Goal: Information Seeking & Learning: Find specific fact

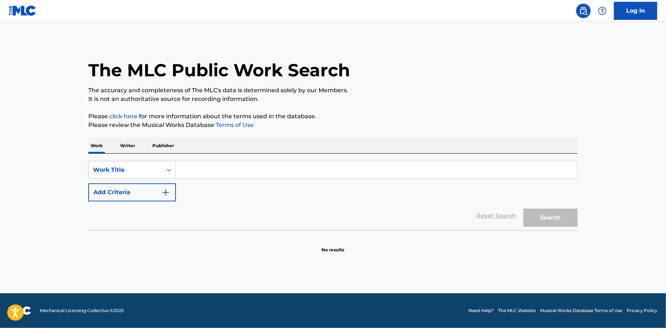
click at [229, 172] on input "Search Form" at bounding box center [377, 170] width 402 height 17
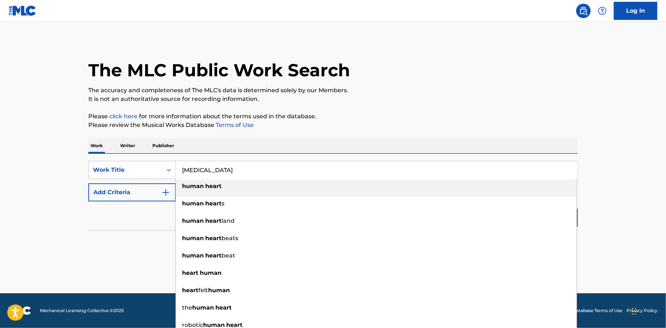
type input "[MEDICAL_DATA]"
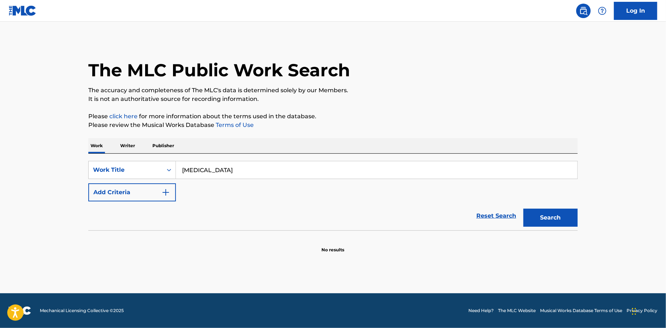
click at [154, 226] on div "Reset Search Search" at bounding box center [333, 216] width 490 height 29
click at [172, 191] on button "Add Criteria" at bounding box center [132, 193] width 88 height 18
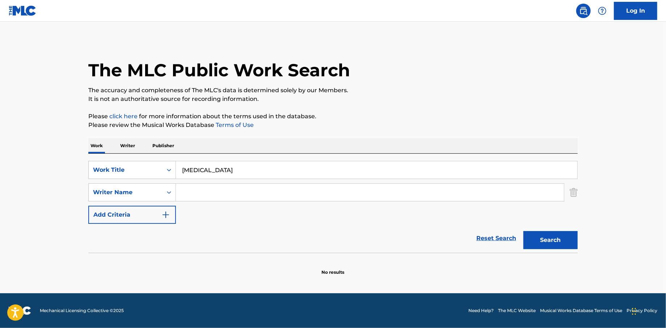
click at [211, 190] on input "Search Form" at bounding box center [370, 192] width 388 height 17
type input "[PERSON_NAME]"
click at [524, 231] on button "Search" at bounding box center [551, 240] width 54 height 18
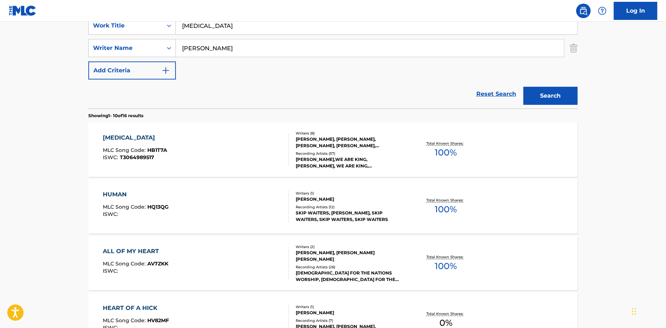
scroll to position [145, 0]
click at [116, 138] on div "[MEDICAL_DATA]" at bounding box center [135, 137] width 64 height 9
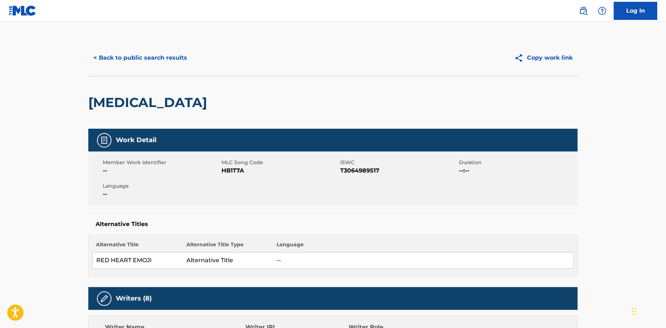
drag, startPoint x: 127, startPoint y: 58, endPoint x: 100, endPoint y: 58, distance: 27.5
click at [126, 58] on button "< Back to public search results" at bounding box center [140, 58] width 104 height 18
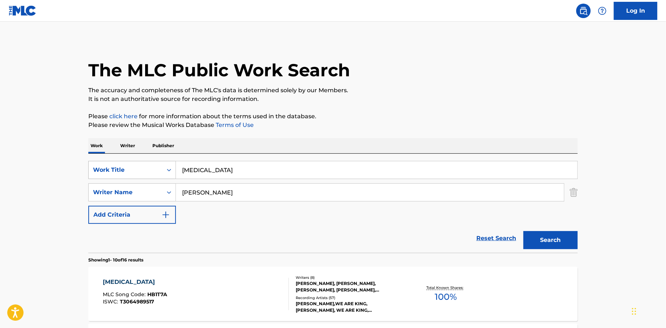
drag, startPoint x: 238, startPoint y: 171, endPoint x: 97, endPoint y: 168, distance: 141.3
click at [102, 171] on div "SearchWithCriteriabb24b219-0999-4614-a185-fe41afb298eb Work Title [MEDICAL_DATA]" at bounding box center [333, 170] width 490 height 18
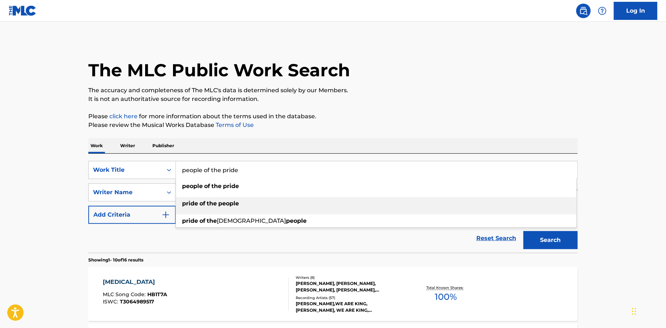
type input "people of the pride"
click at [310, 256] on section "Showing 1 - 10 of 16 results" at bounding box center [333, 258] width 490 height 11
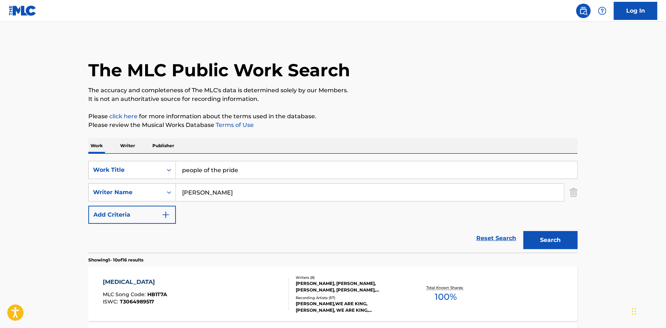
click at [550, 240] on button "Search" at bounding box center [551, 240] width 54 height 18
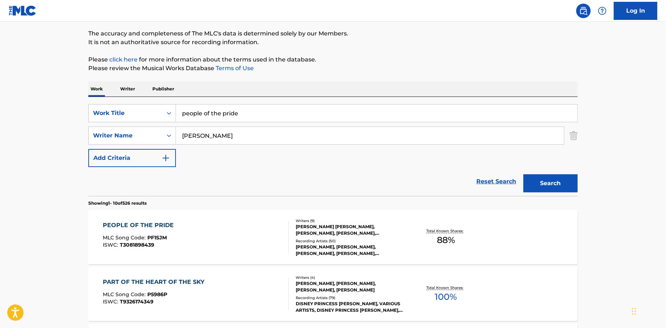
scroll to position [145, 0]
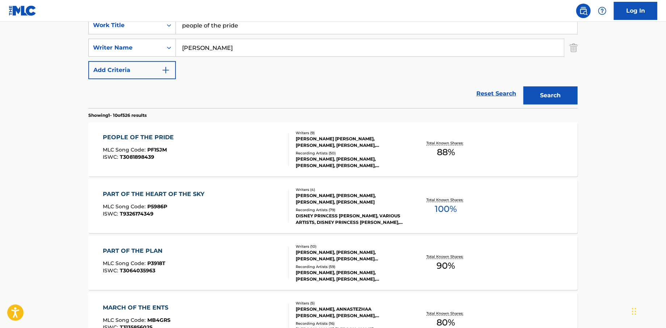
click at [155, 136] on div "PEOPLE OF THE PRIDE" at bounding box center [140, 137] width 75 height 9
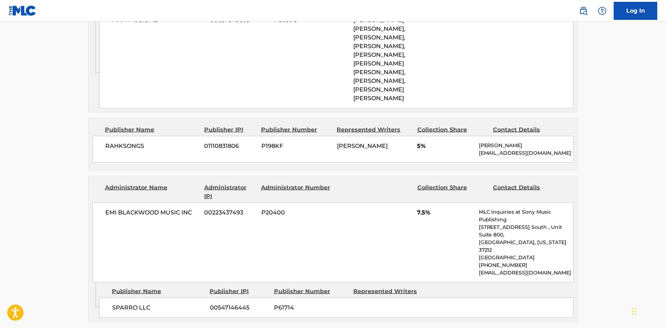
scroll to position [543, 0]
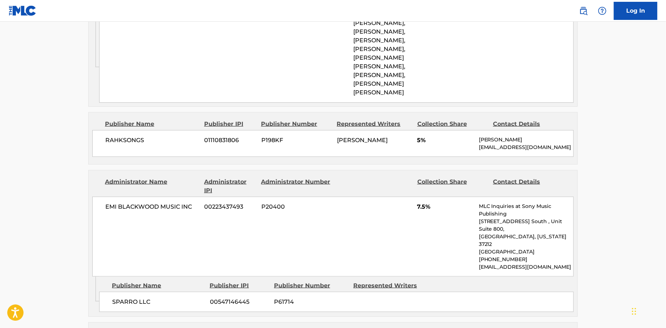
click at [549, 144] on p "[EMAIL_ADDRESS][DOMAIN_NAME]" at bounding box center [526, 148] width 95 height 8
click at [546, 144] on p "[EMAIL_ADDRESS][DOMAIN_NAME]" at bounding box center [526, 148] width 95 height 8
click at [511, 144] on p "[EMAIL_ADDRESS][DOMAIN_NAME]" at bounding box center [526, 148] width 95 height 8
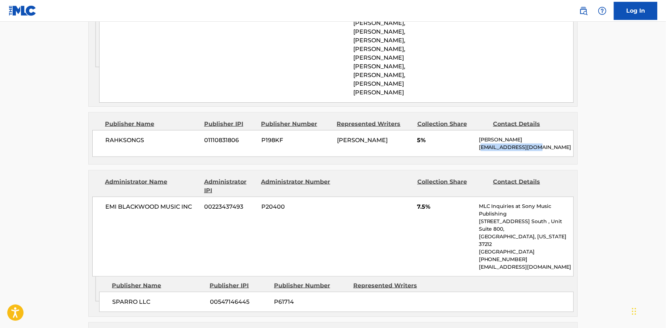
drag, startPoint x: 481, startPoint y: 140, endPoint x: 573, endPoint y: 139, distance: 92.0
click at [589, 139] on main "< Back to public search results Copy work link PEOPLE OF THE PRIDE Work Detail …" at bounding box center [333, 192] width 666 height 1426
drag, startPoint x: 477, startPoint y: 139, endPoint x: 560, endPoint y: 140, distance: 82.9
click at [560, 140] on div "RAHKSONGS 01110831806 P198KF [PERSON_NAME] 5% [PERSON_NAME] [EMAIL_ADDRESS][DOM…" at bounding box center [333, 143] width 482 height 27
copy p "[EMAIL_ADDRESS][DOMAIN_NAME]"
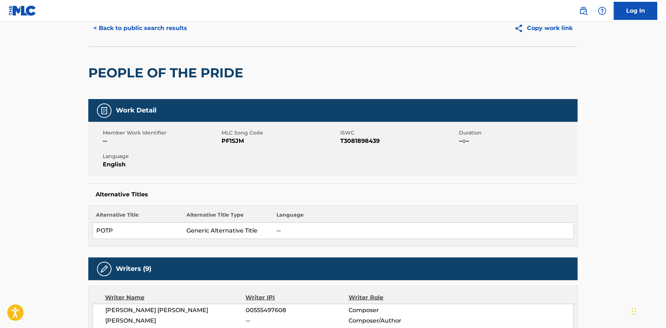
scroll to position [0, 0]
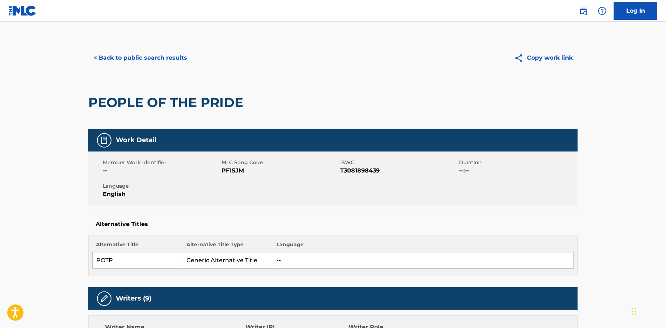
click at [119, 56] on button "< Back to public search results" at bounding box center [140, 58] width 104 height 18
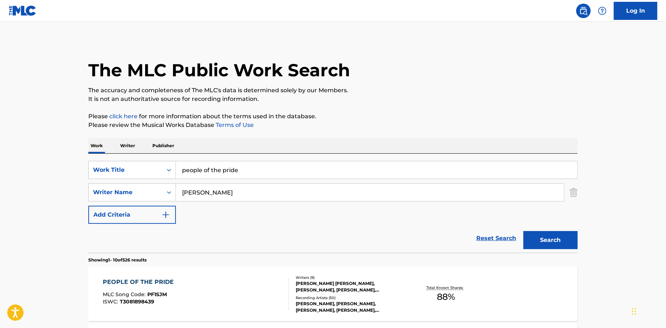
scroll to position [145, 0]
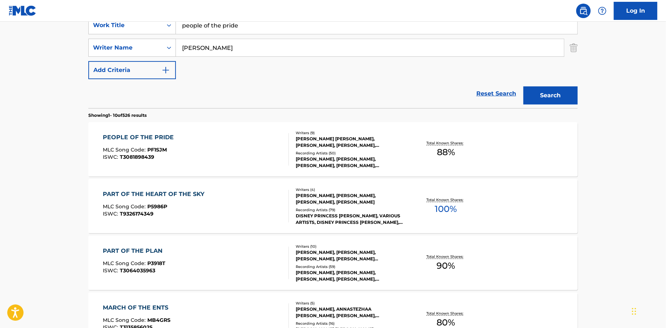
click at [157, 134] on div "PEOPLE OF THE PRIDE" at bounding box center [140, 137] width 75 height 9
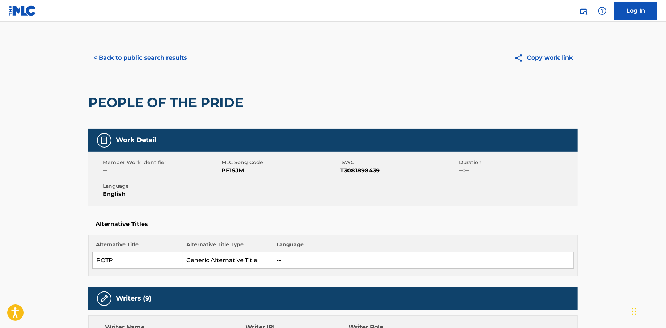
click at [150, 58] on button "< Back to public search results" at bounding box center [140, 58] width 104 height 18
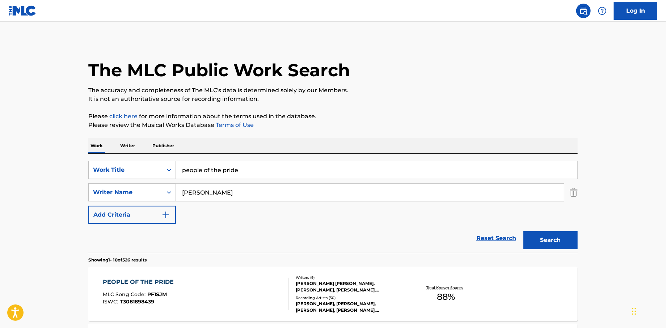
drag, startPoint x: 255, startPoint y: 172, endPoint x: 144, endPoint y: 155, distance: 112.4
click at [157, 167] on div "SearchWithCriteriabb24b219-0999-4614-a185-fe41afb298eb Work Title people of the…" at bounding box center [333, 170] width 490 height 18
click at [545, 238] on button "Search" at bounding box center [551, 240] width 54 height 18
click at [239, 171] on input "we pray, we grind" at bounding box center [377, 170] width 402 height 17
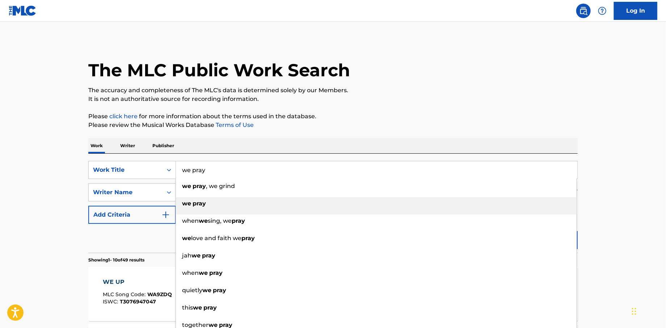
click at [197, 204] on strong "pray" at bounding box center [199, 203] width 13 height 7
type input "we pray"
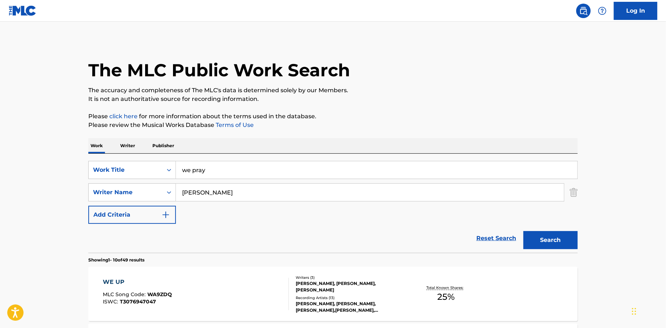
click at [564, 241] on button "Search" at bounding box center [551, 240] width 54 height 18
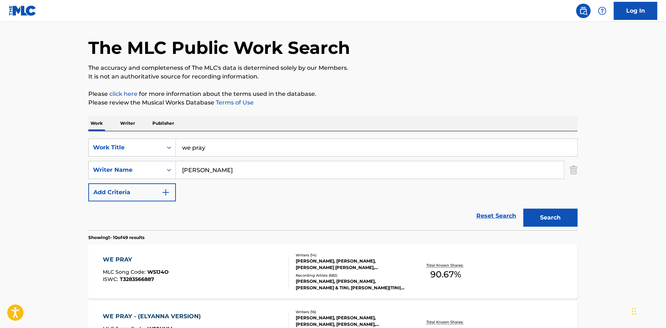
scroll to position [109, 0]
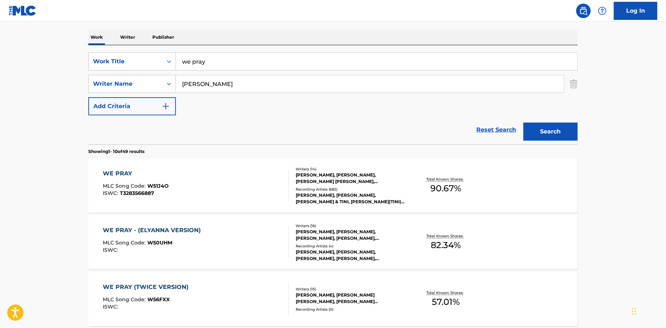
click at [117, 171] on div "WE PRAY" at bounding box center [136, 173] width 66 height 9
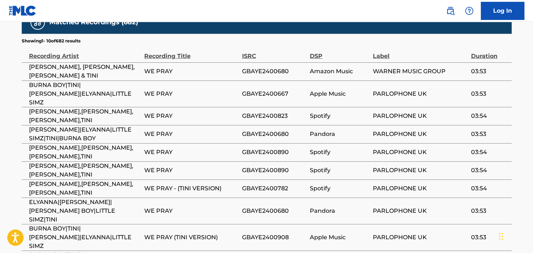
scroll to position [1789, 0]
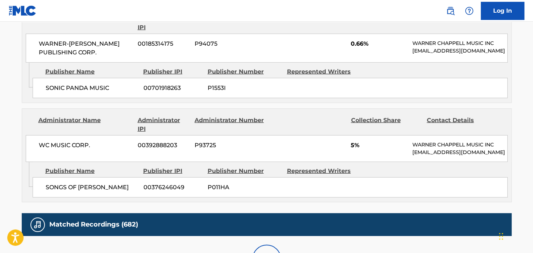
scroll to position [1781, 0]
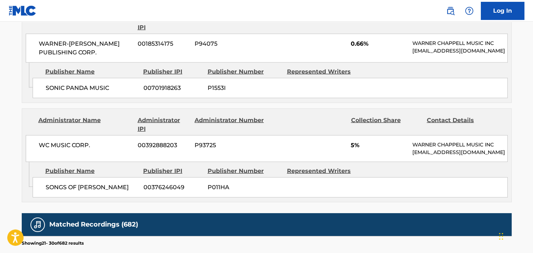
scroll to position [1773, 0]
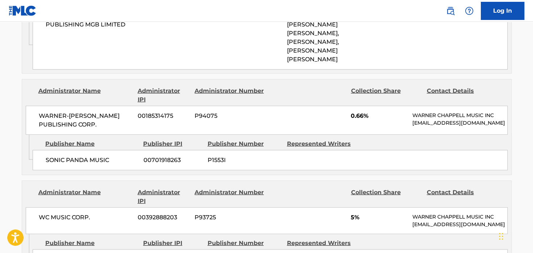
scroll to position [1511, 0]
